Goal: Information Seeking & Learning: Learn about a topic

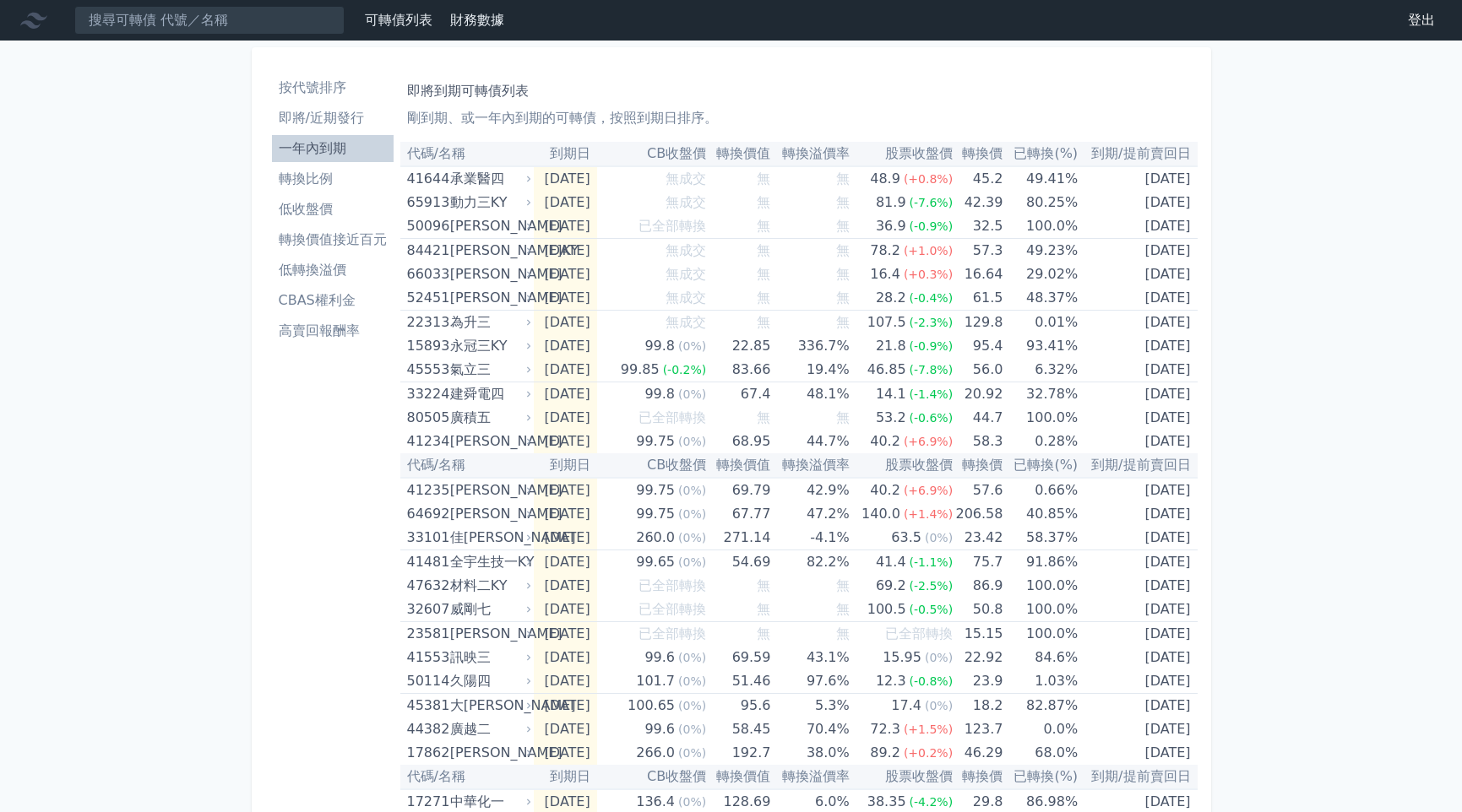
scroll to position [422, 0]
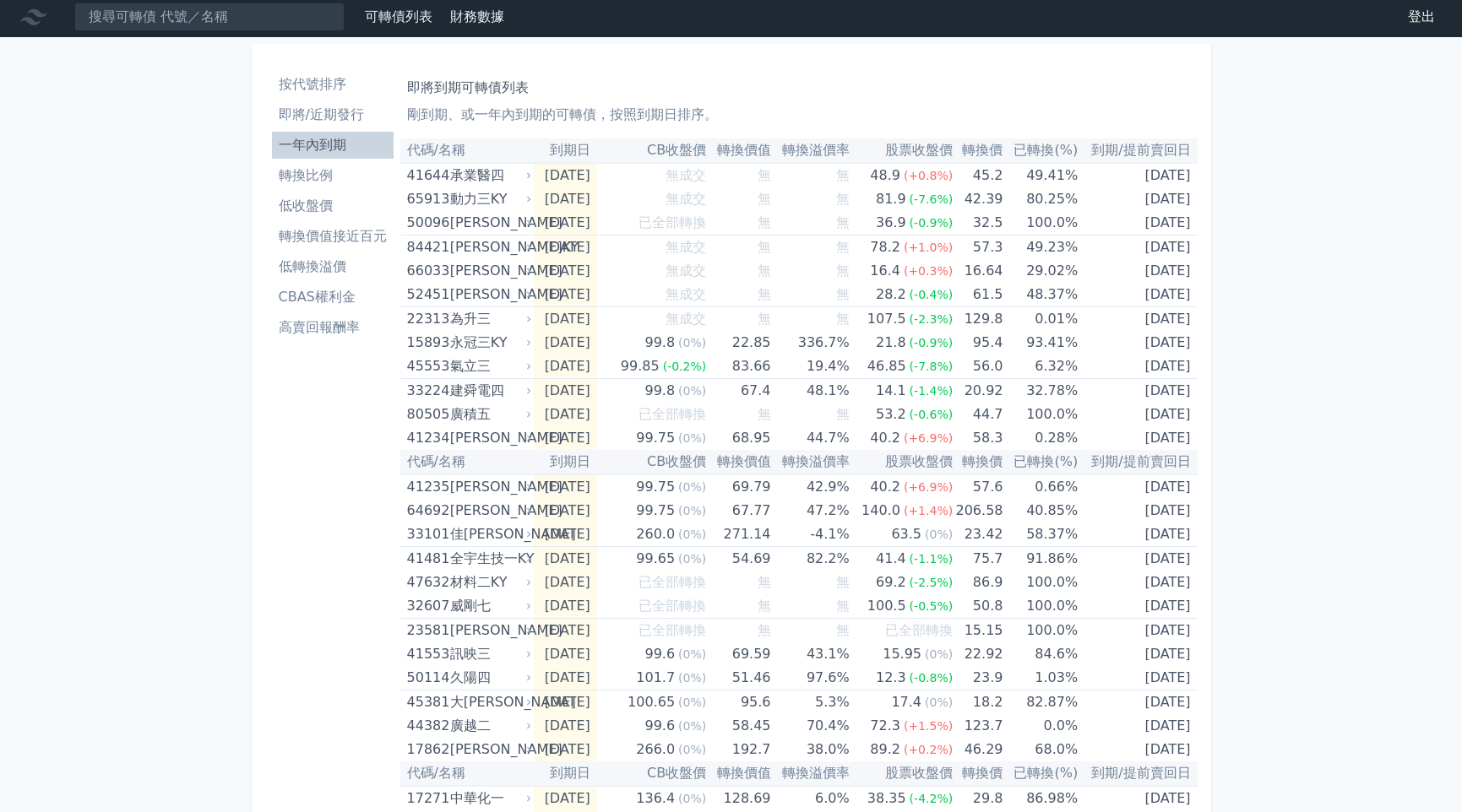
scroll to position [0, 0]
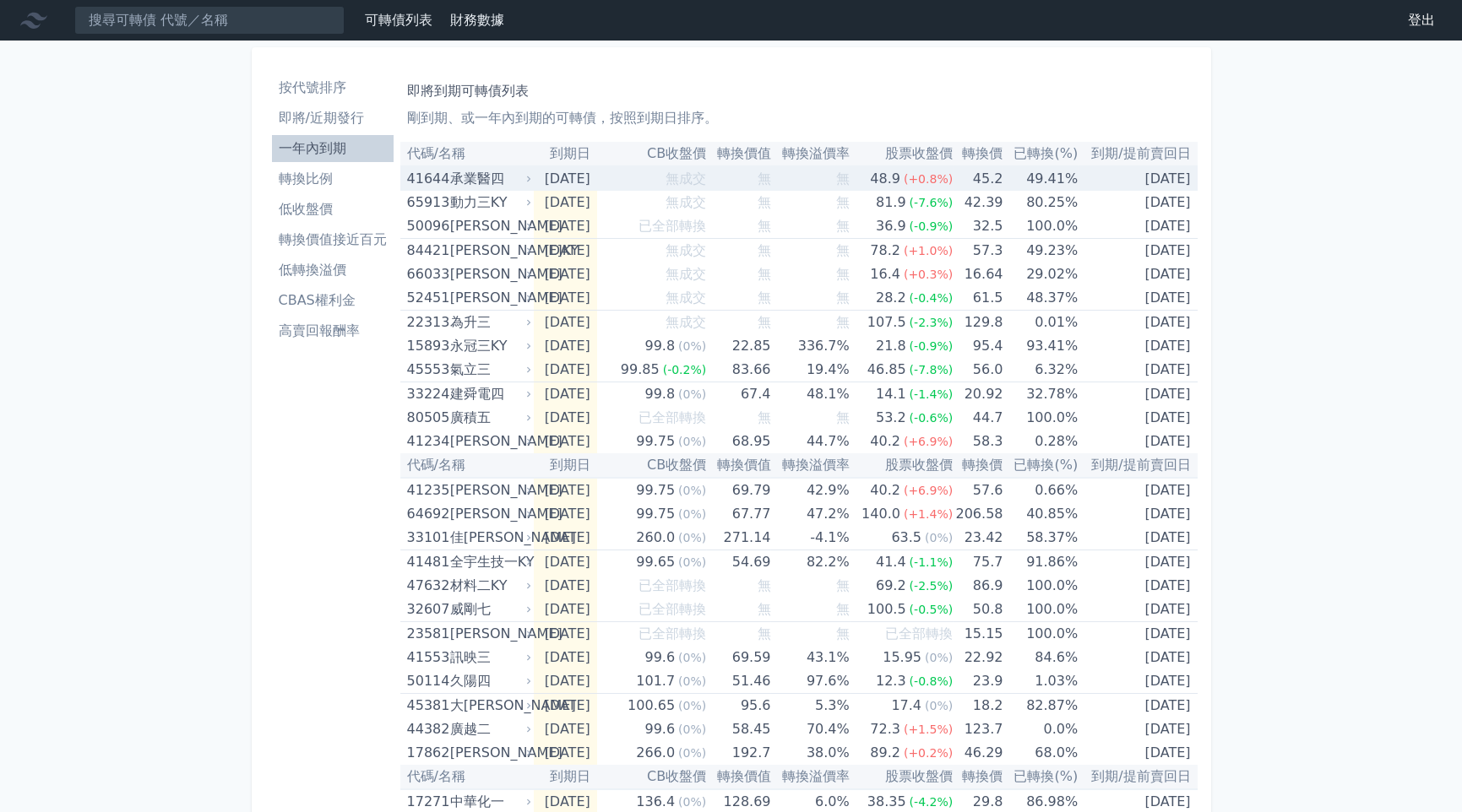
click at [451, 181] on div "承業醫四" at bounding box center [489, 179] width 78 height 24
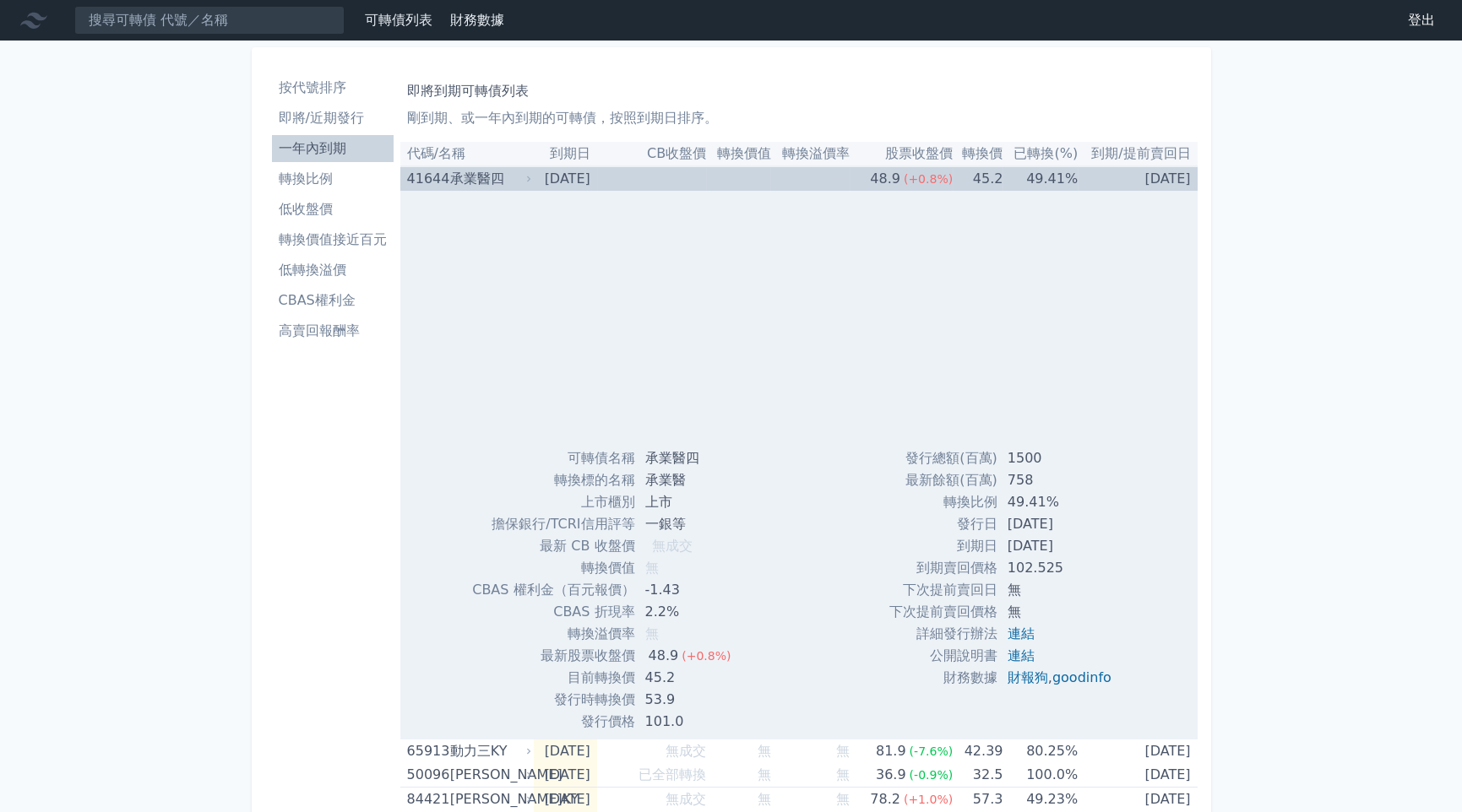
click at [451, 181] on div "承業醫四" at bounding box center [489, 179] width 78 height 24
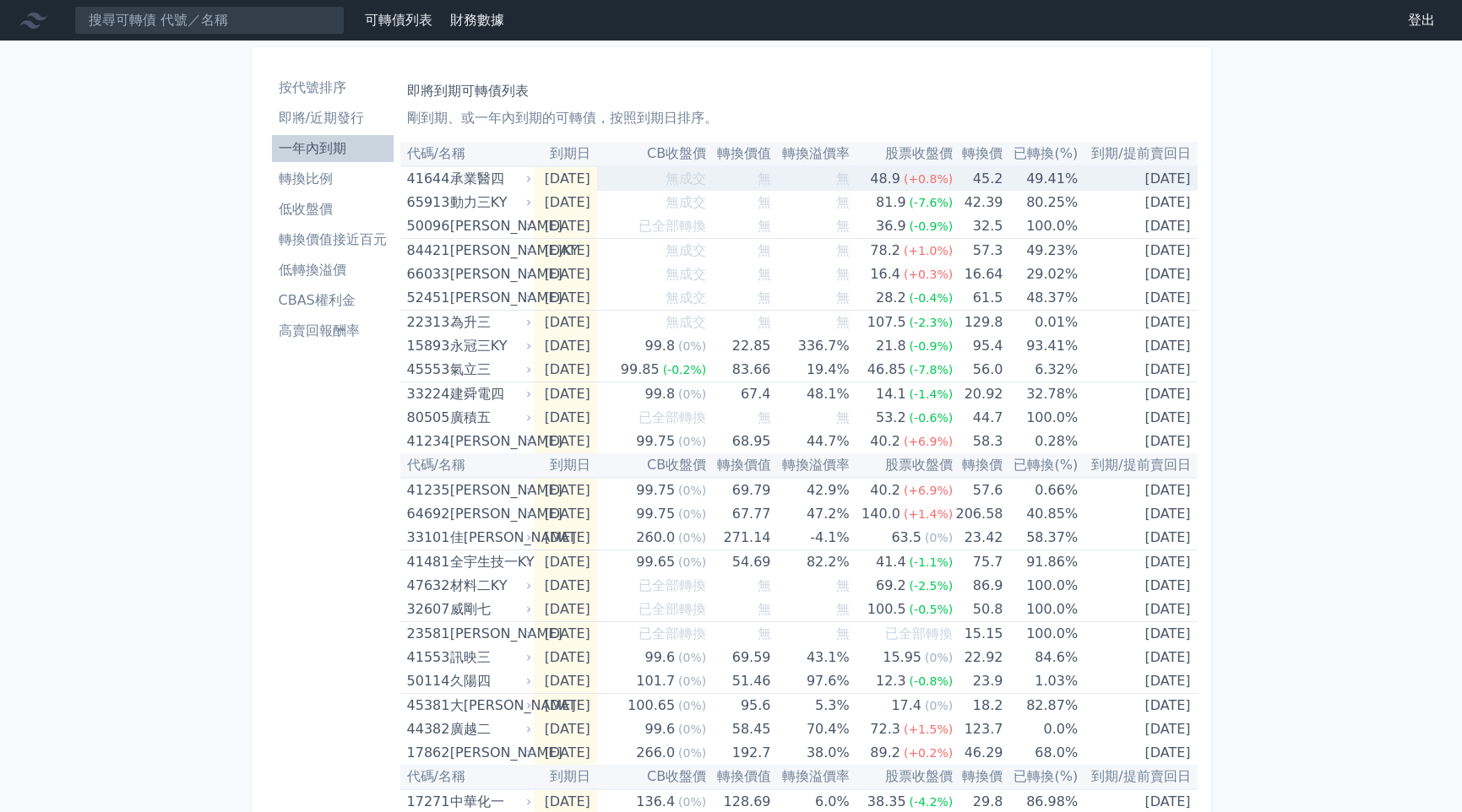
click at [451, 181] on div "承業醫四" at bounding box center [489, 179] width 78 height 24
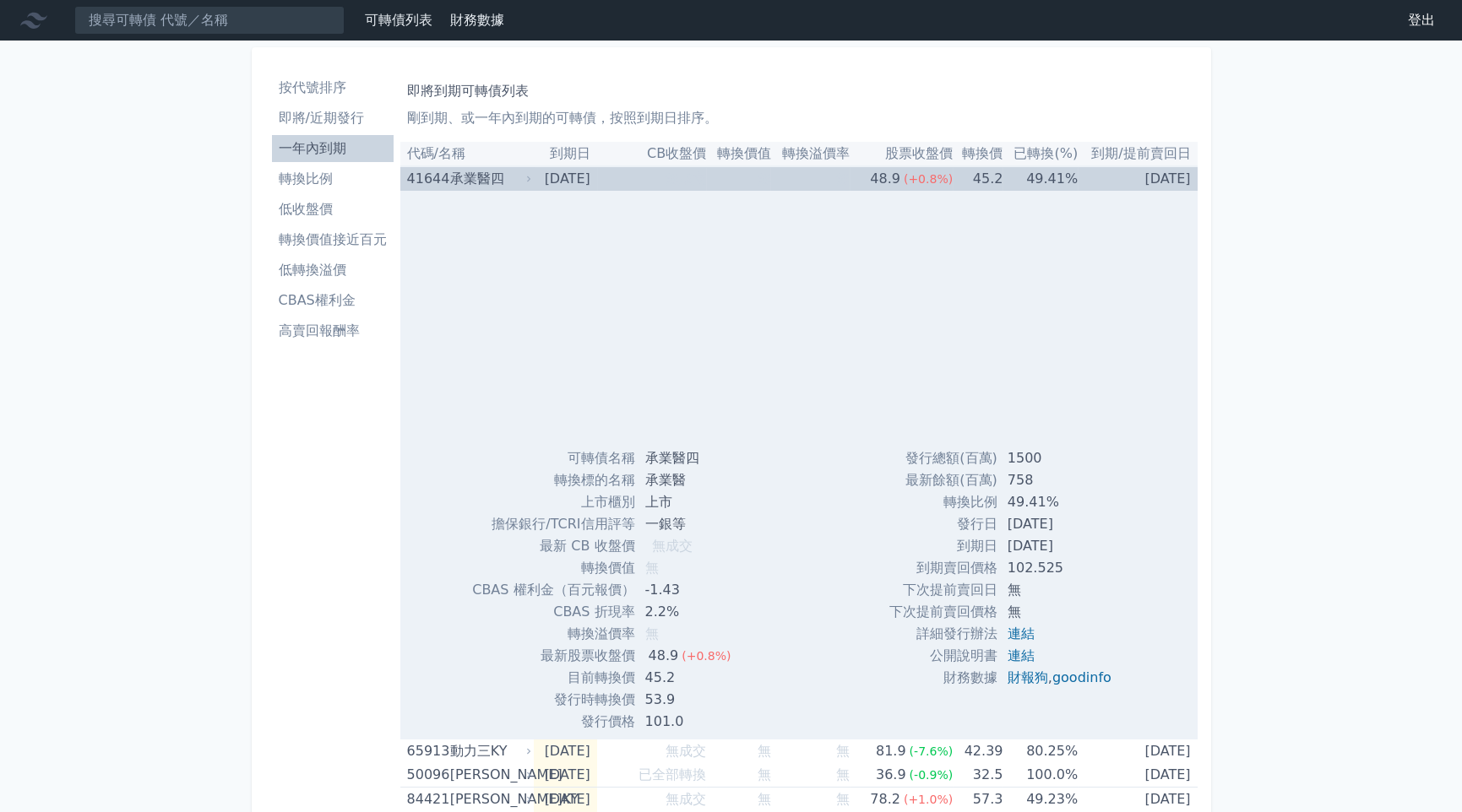
click at [451, 181] on div "承業醫四" at bounding box center [489, 179] width 78 height 24
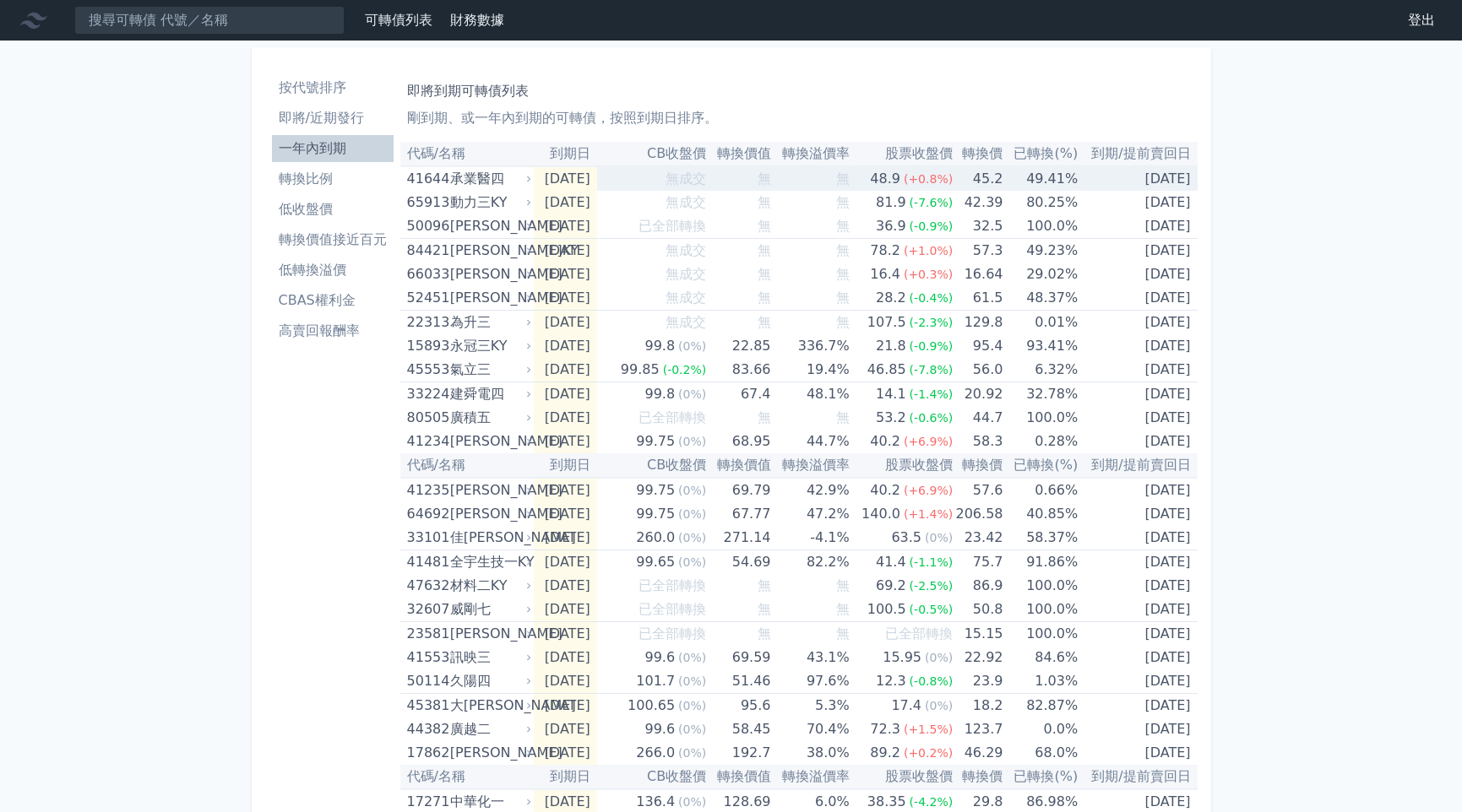
click at [451, 181] on div "承業醫四" at bounding box center [489, 179] width 78 height 24
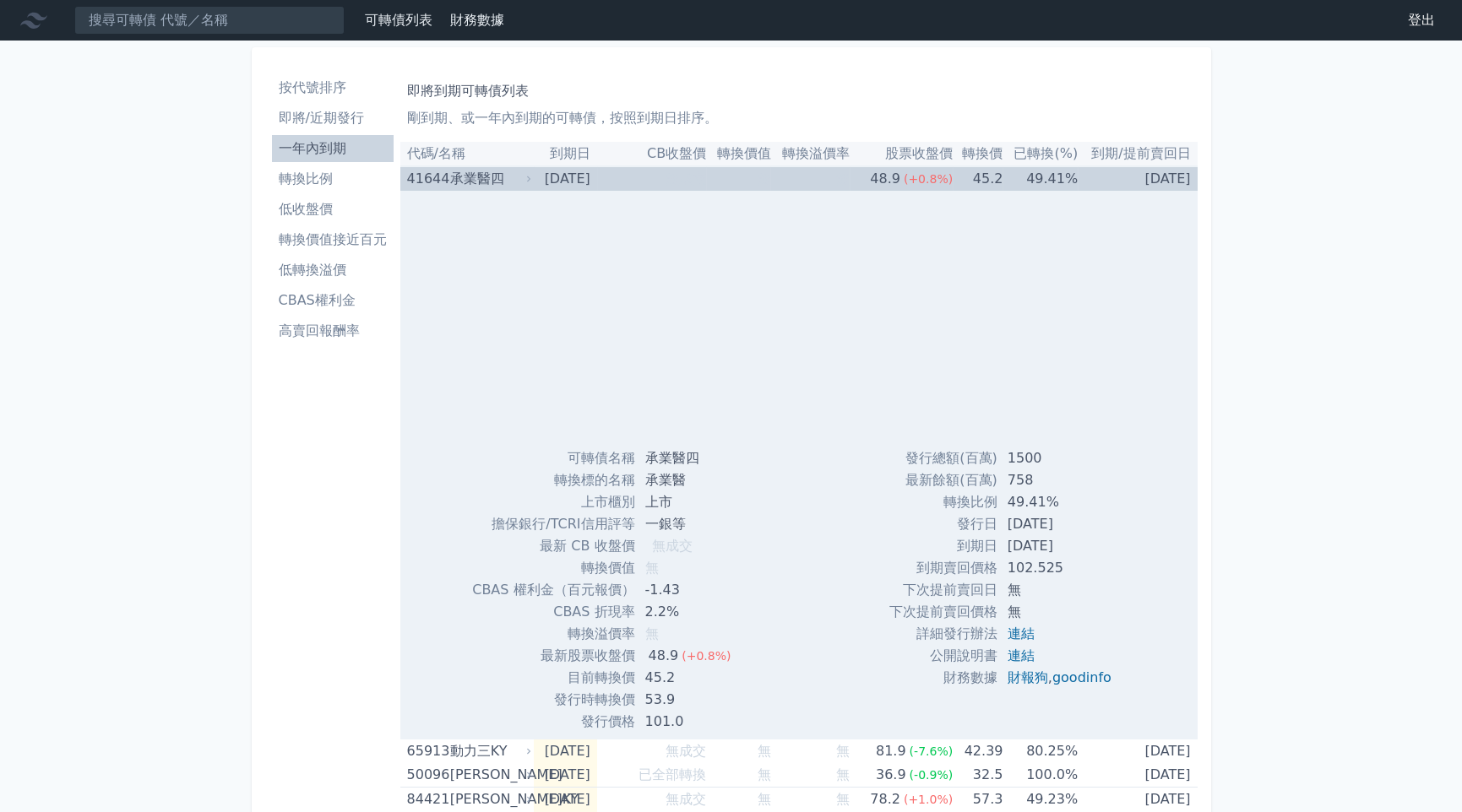
click at [451, 183] on div "承業醫四" at bounding box center [489, 179] width 78 height 24
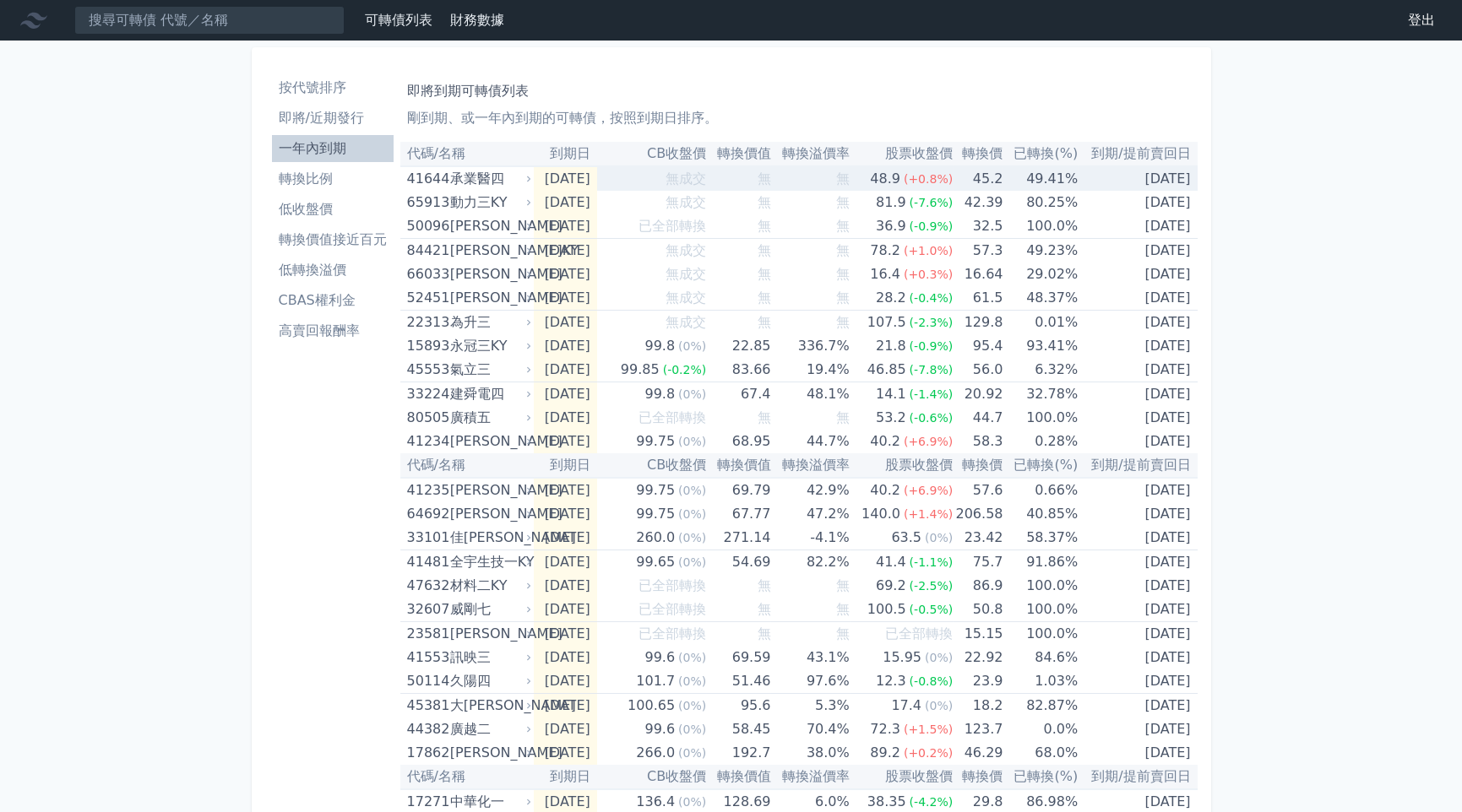
click at [452, 184] on div "承業醫四" at bounding box center [489, 179] width 78 height 24
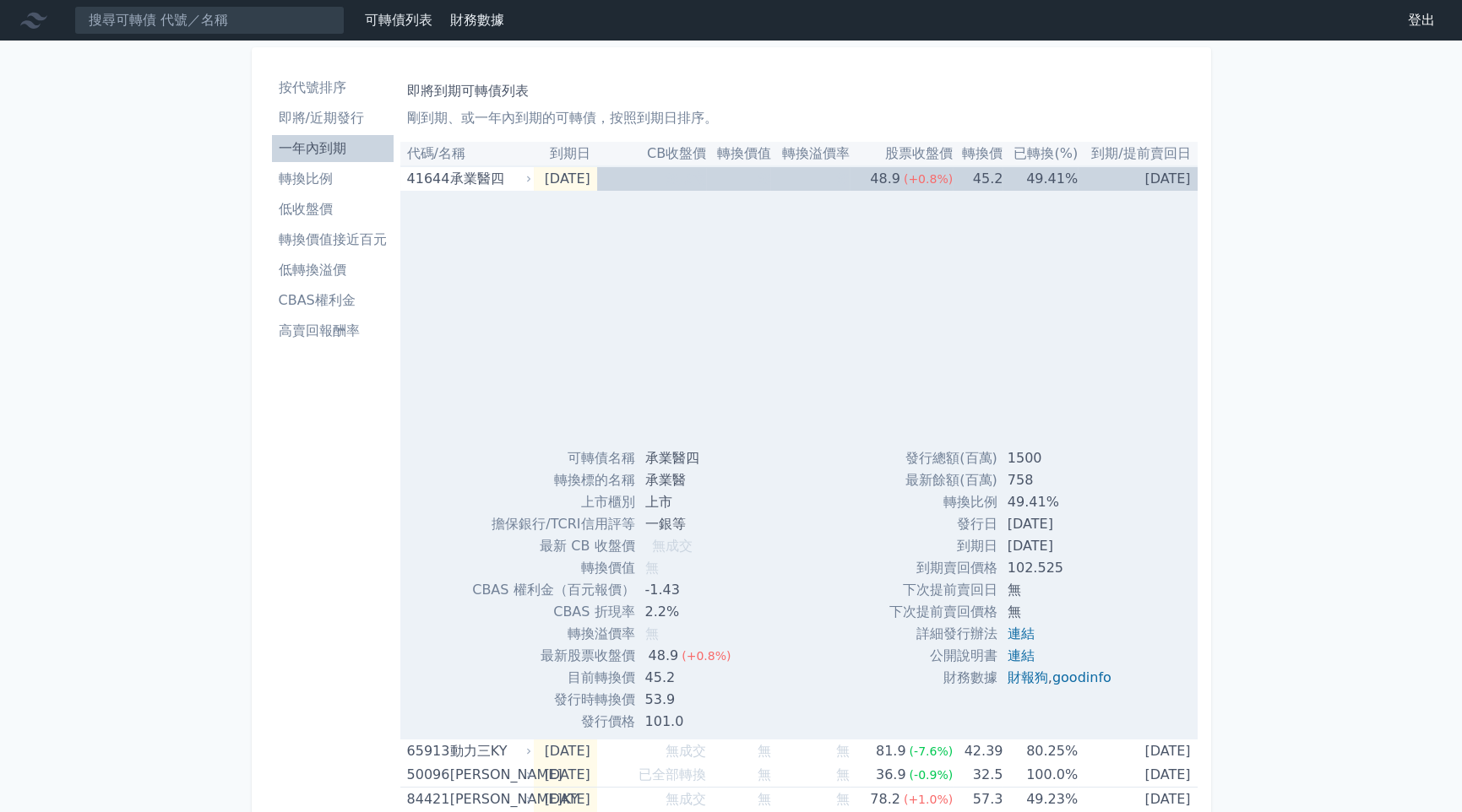
click at [1019, 183] on td "49.41%" at bounding box center [1040, 179] width 75 height 25
